Goal: Task Accomplishment & Management: Manage account settings

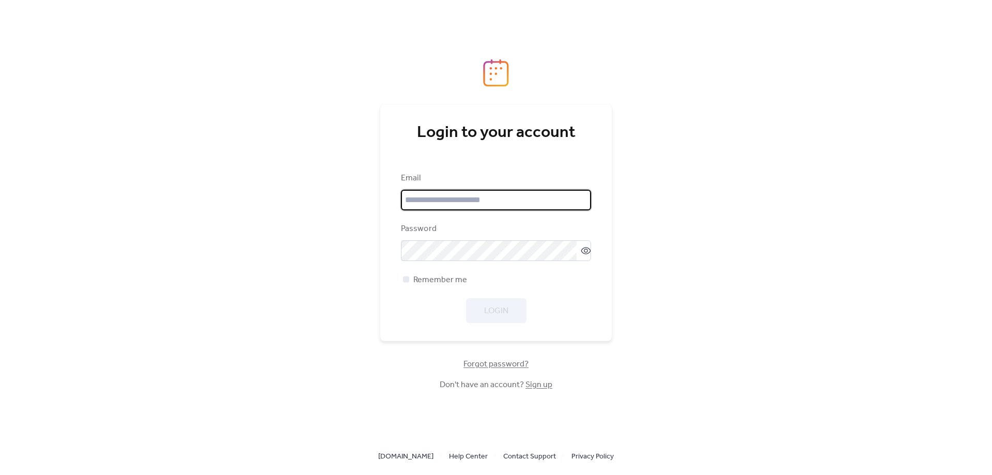
type input "**********"
click at [510, 291] on div "**********" at bounding box center [496, 247] width 190 height 151
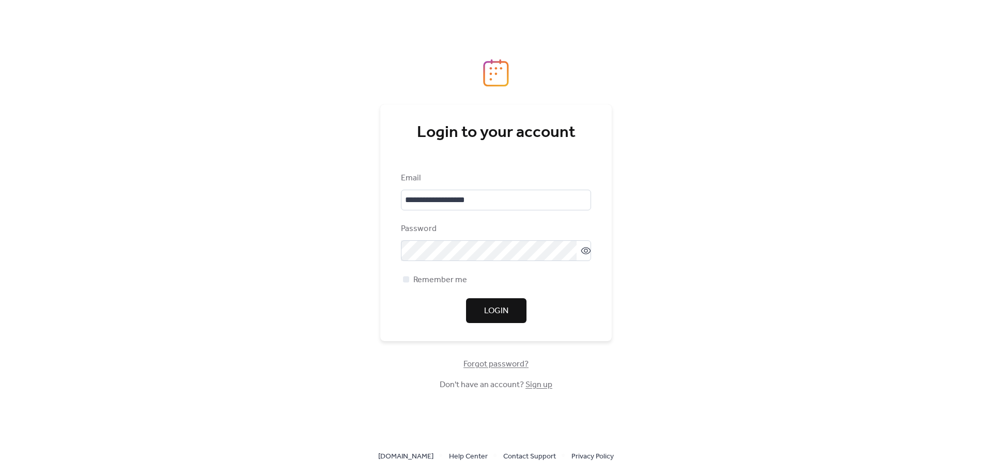
click at [507, 305] on span "Login" at bounding box center [496, 311] width 24 height 12
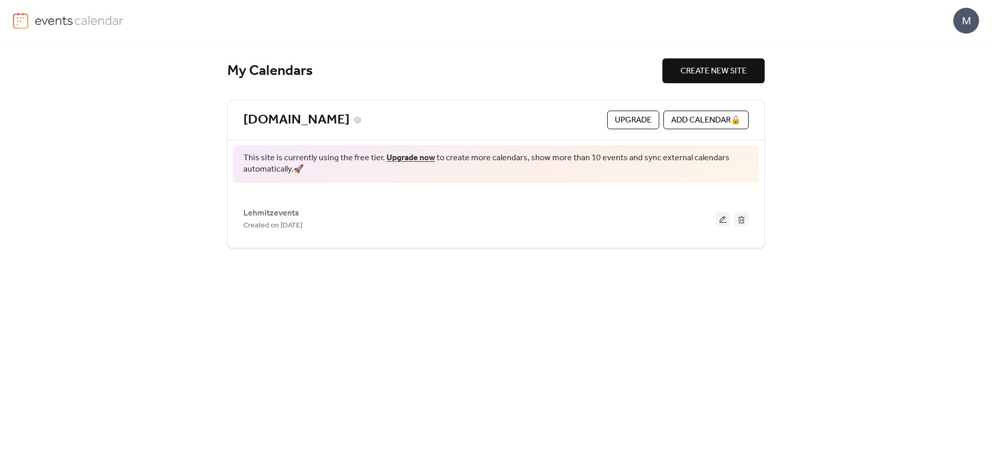
click at [335, 117] on link "[DOMAIN_NAME]" at bounding box center [296, 120] width 106 height 17
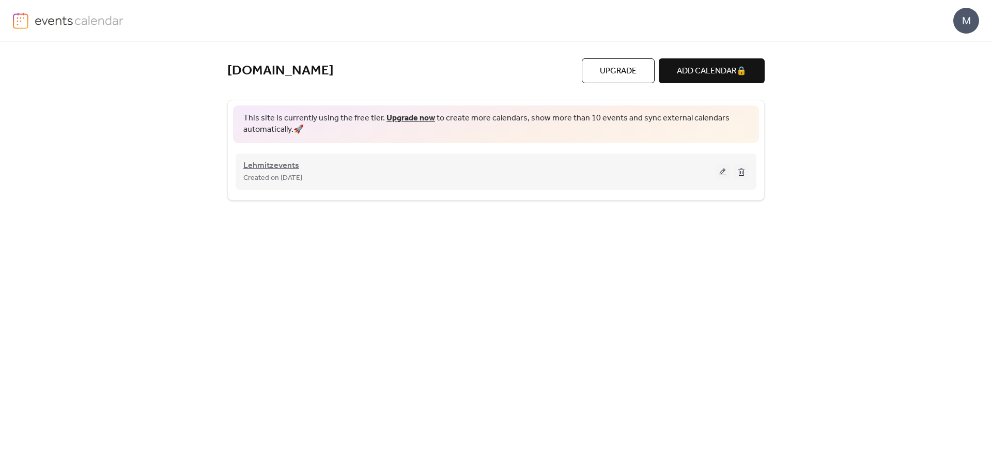
click at [273, 167] on span "Lehmitzevents" at bounding box center [271, 166] width 56 height 12
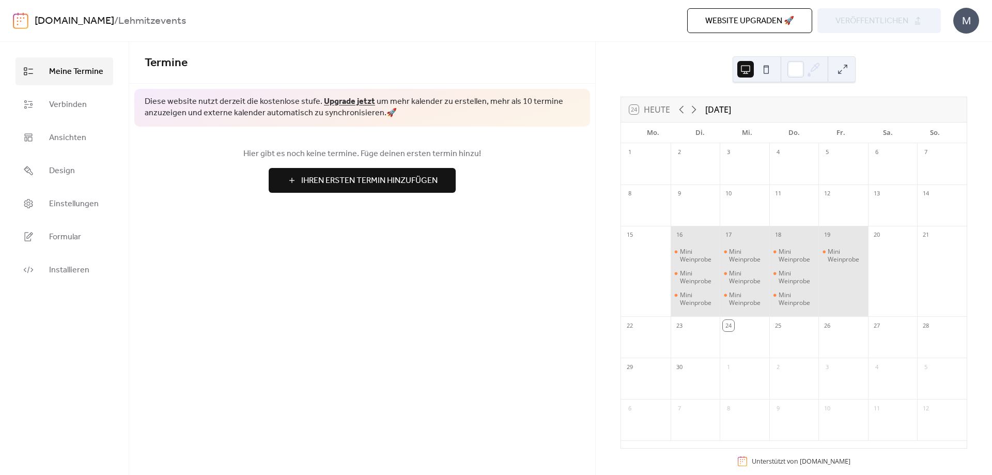
click at [855, 18] on div "Website upgraden 🚀 Vorschau veröffentlichen" at bounding box center [690, 20] width 501 height 25
click at [59, 108] on span "Verbinden" at bounding box center [68, 105] width 38 height 12
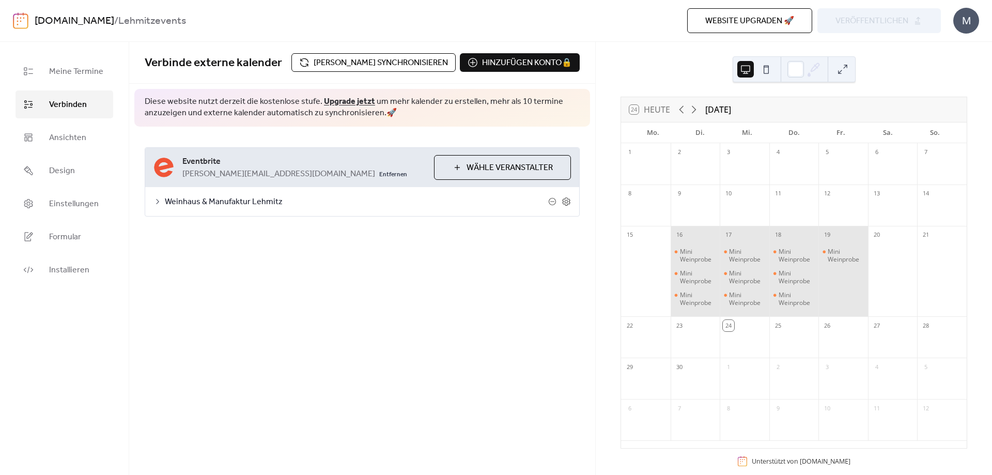
click at [389, 69] on span "Manuell synchronisieren" at bounding box center [381, 63] width 134 height 12
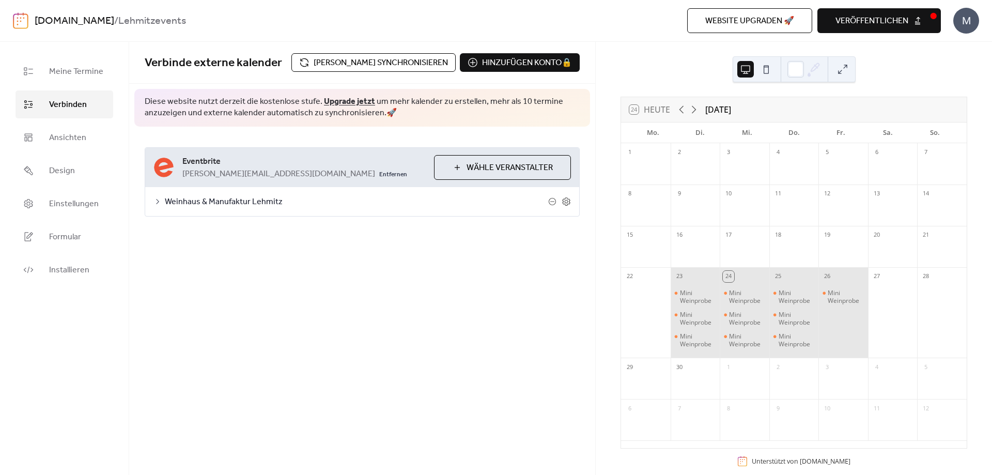
click at [857, 23] on span "veröffentlichen" at bounding box center [871, 21] width 73 height 12
click at [566, 202] on icon at bounding box center [566, 201] width 9 height 9
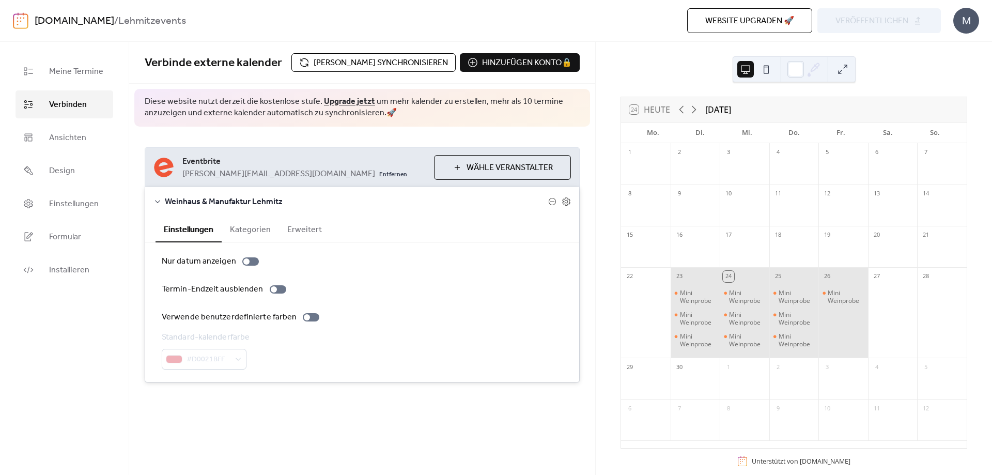
click at [259, 234] on button "Kategorien" at bounding box center [250, 228] width 57 height 25
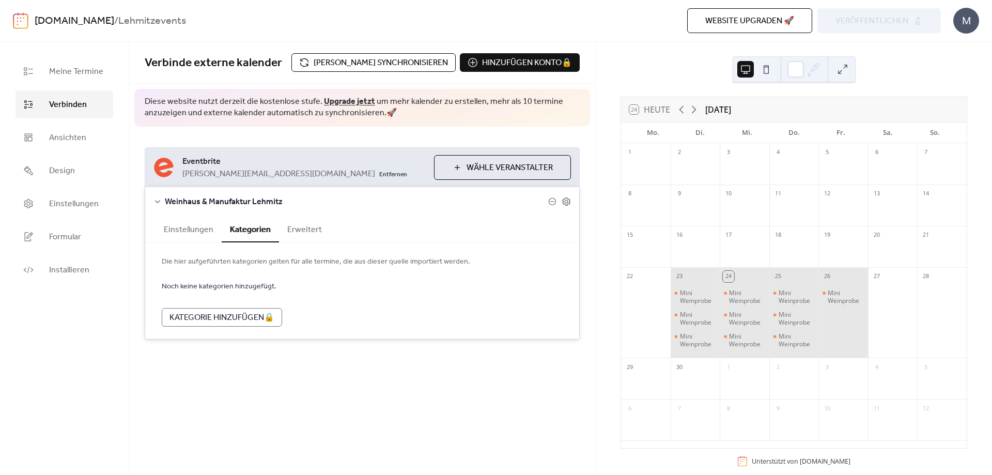
click at [298, 227] on button "Erweitert" at bounding box center [304, 228] width 51 height 25
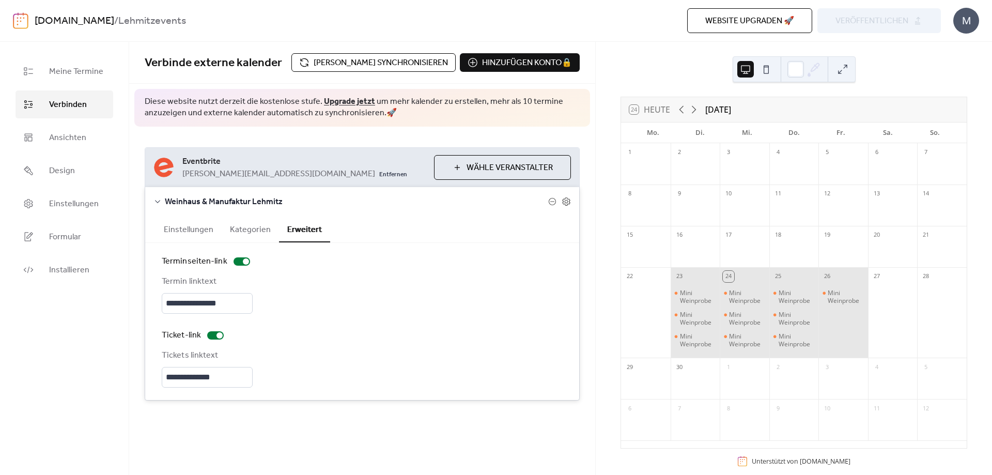
click at [263, 229] on button "Kategorien" at bounding box center [250, 228] width 57 height 25
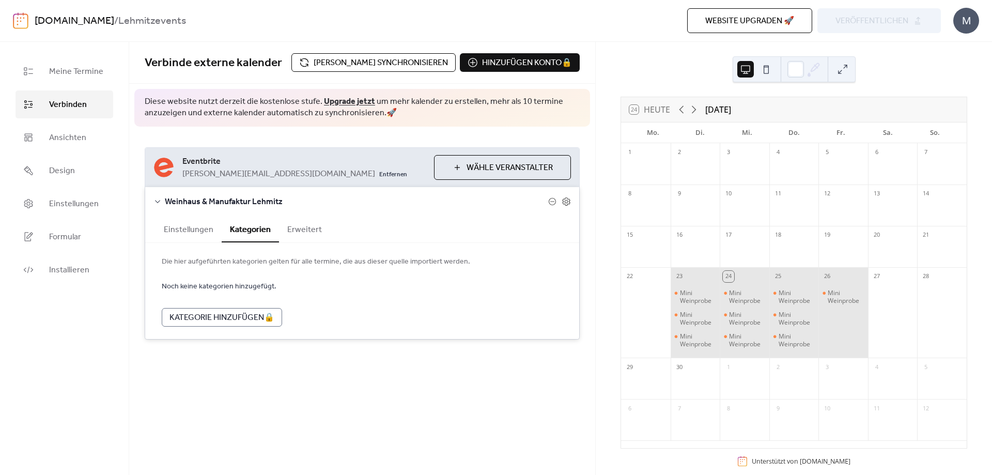
click at [198, 228] on button "Einstellungen" at bounding box center [189, 228] width 66 height 25
